Goal: Task Accomplishment & Management: Use online tool/utility

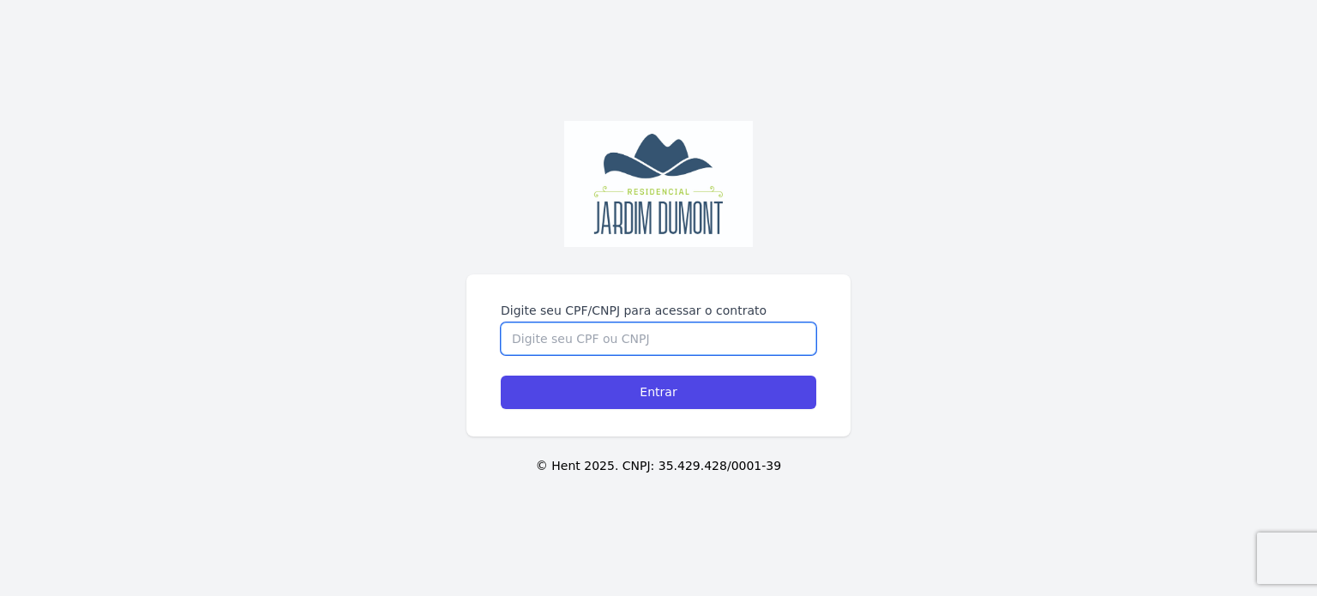
click at [685, 347] on input "Digite seu CPF/CNPJ para acessar o contrato" at bounding box center [658, 338] width 315 height 33
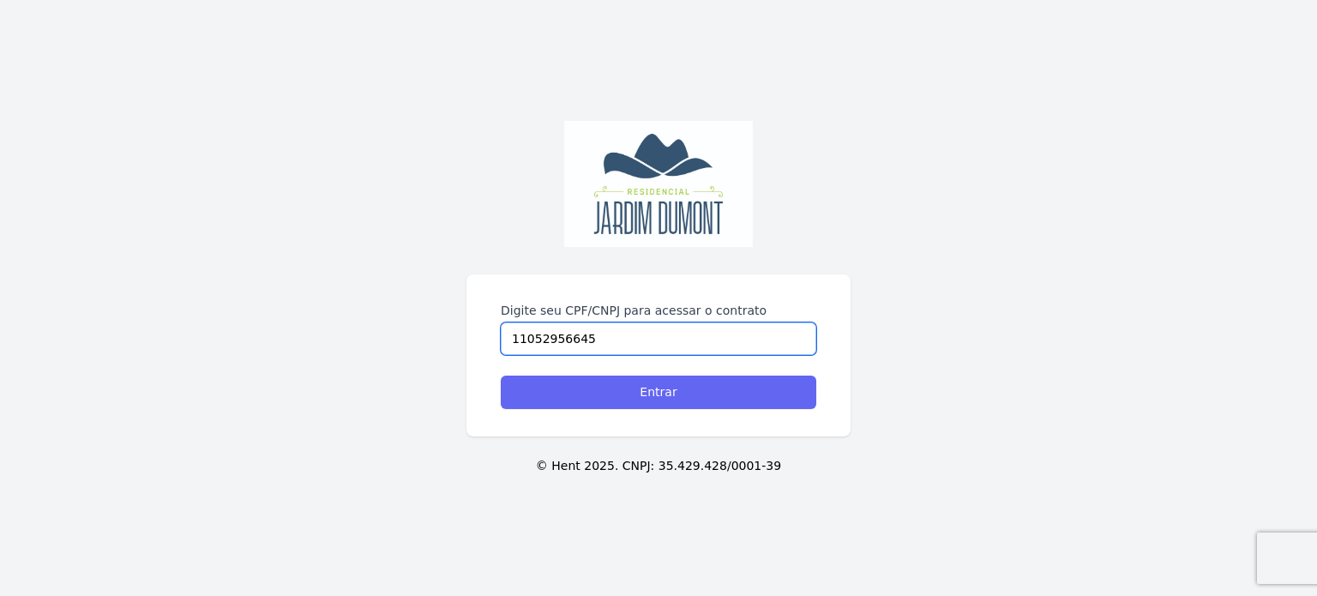
type input "11052956645"
click at [693, 389] on input "Entrar" at bounding box center [658, 391] width 315 height 33
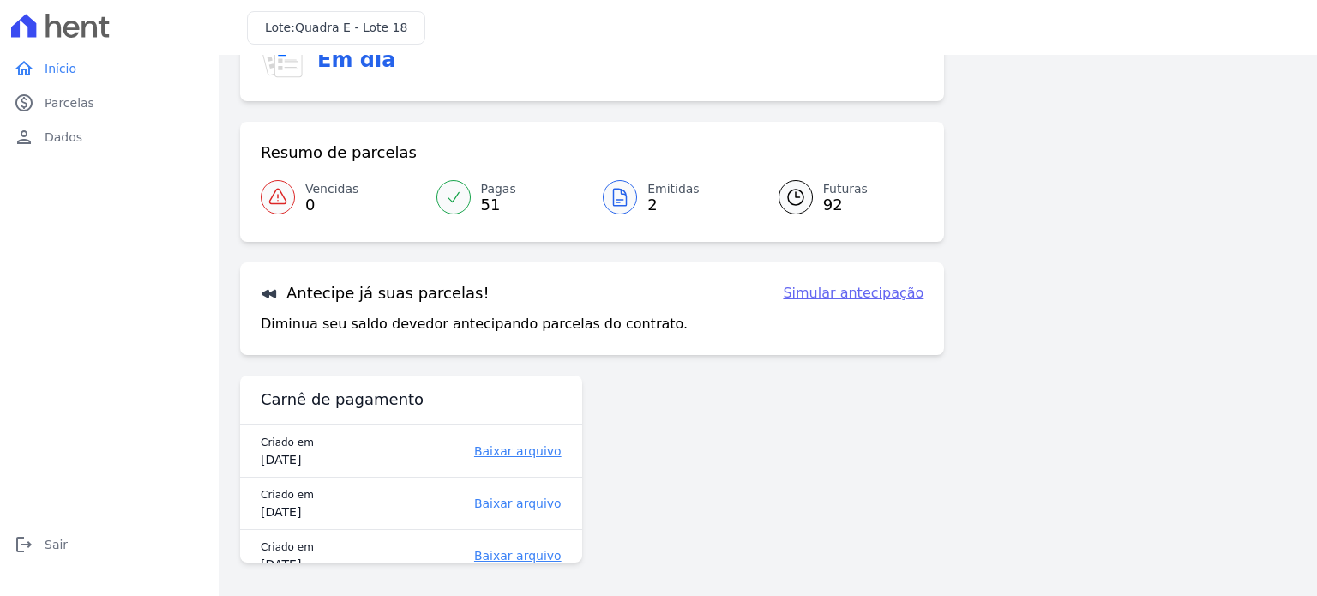
scroll to position [6, 0]
